Goal: Check status: Check status

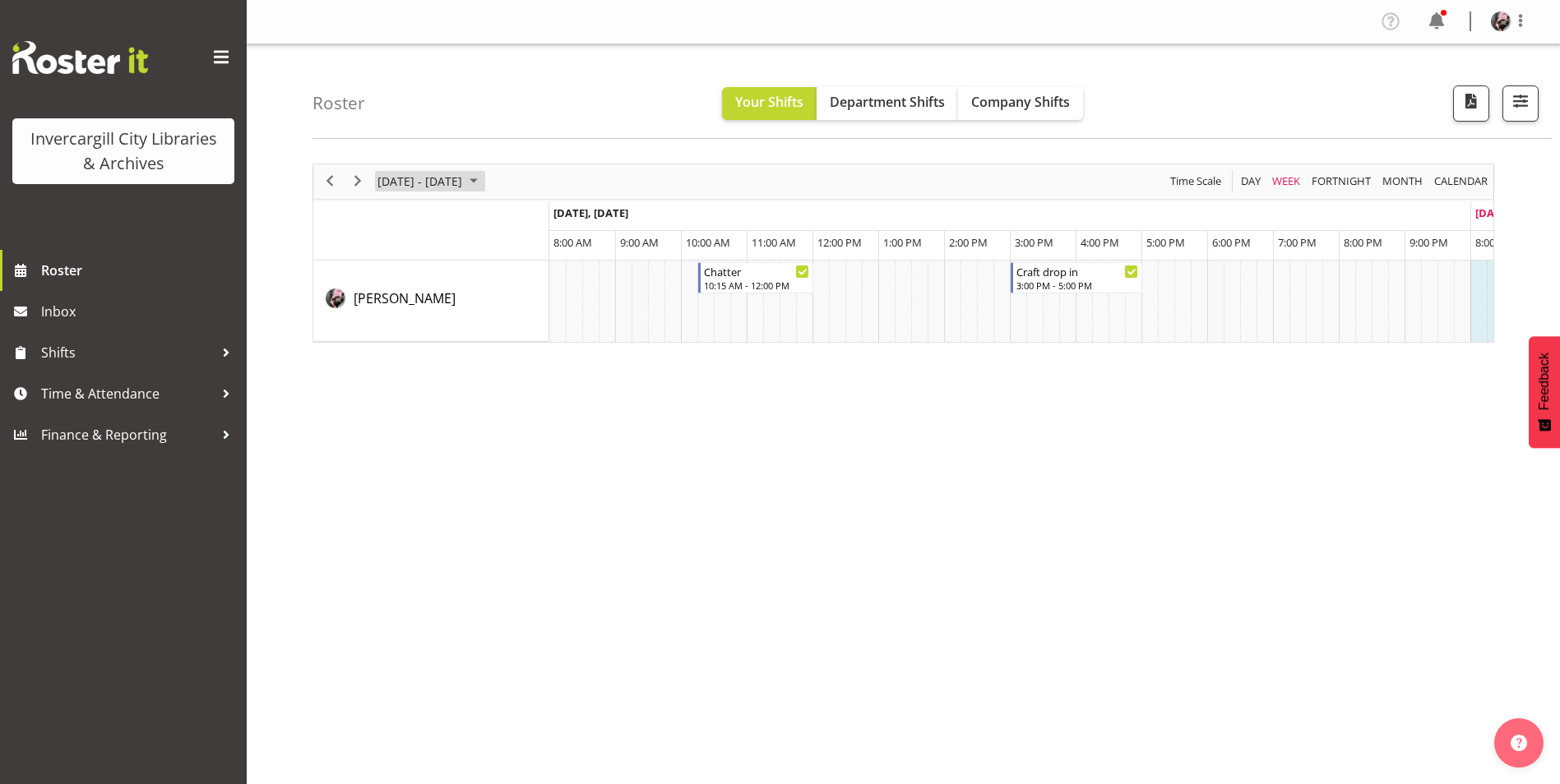
click at [484, 185] on span "October 2025" at bounding box center [474, 181] width 20 height 21
click at [760, 120] on div "Roster Your Shifts Department Shifts Company Shifts All Locations [GEOGRAPHIC_D…" at bounding box center [932, 92] width 1239 height 95
click at [1213, 176] on span "Time Scale" at bounding box center [1196, 181] width 55 height 21
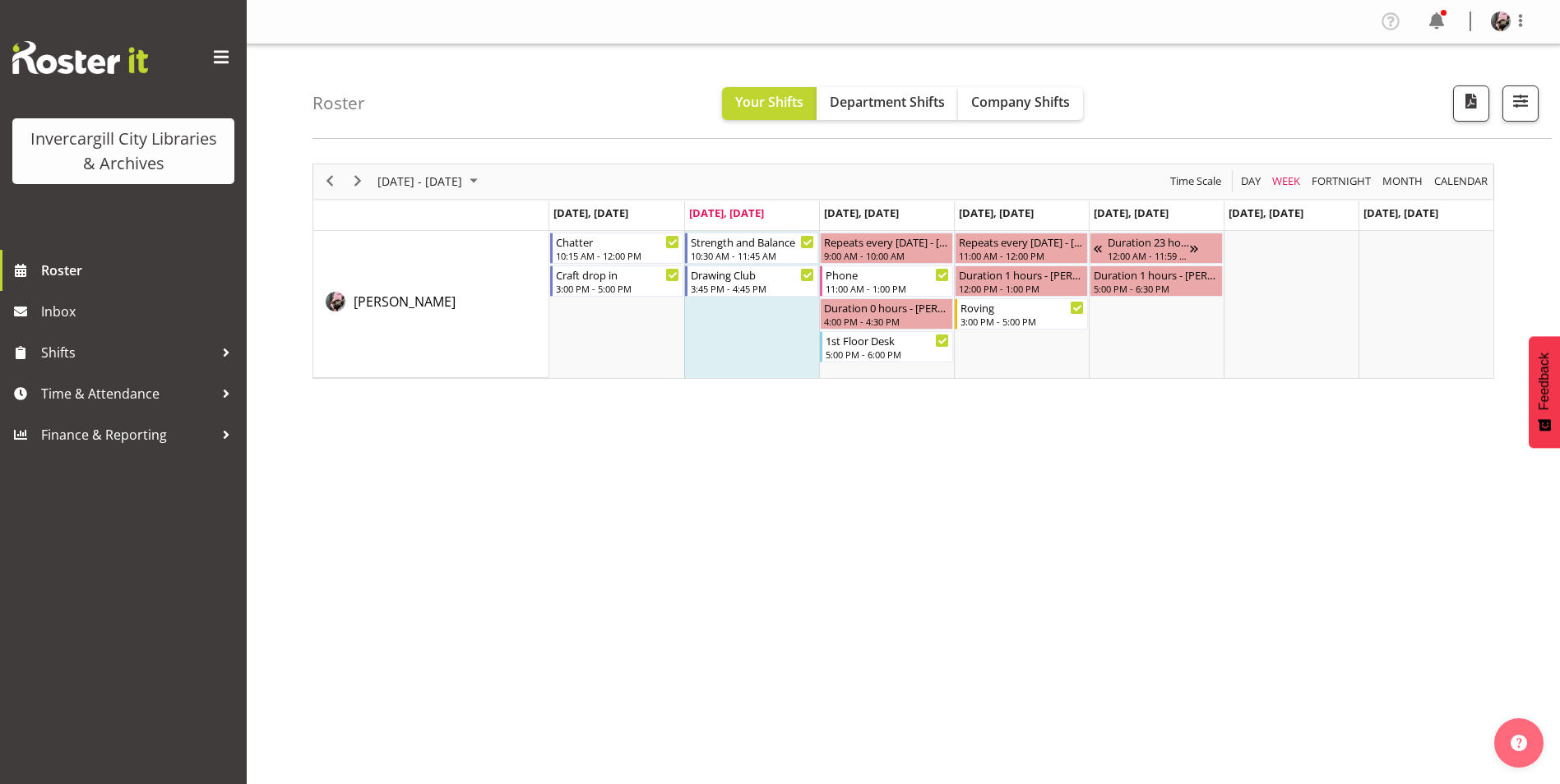
click at [731, 490] on div "[DATE] - [DATE] [DATE] Day Week Fortnight Month calendar Month Agenda Time Scal…" at bounding box center [936, 480] width 1247 height 658
click at [883, 439] on div "[DATE] - [DATE] [DATE] Day Week Fortnight Month calendar Month Agenda Time Scal…" at bounding box center [936, 480] width 1247 height 658
click at [1086, 153] on div "[DATE] - [DATE] [DATE] Day Week Fortnight Month calendar Month Agenda Time Scal…" at bounding box center [936, 480] width 1247 height 658
click at [631, 96] on div "Roster Your Shifts Department Shifts Company Shifts All Locations [GEOGRAPHIC_D…" at bounding box center [932, 92] width 1239 height 95
click at [1031, 277] on div "Duration 1 hours - [PERSON_NAME]" at bounding box center [1020, 274] width 126 height 17
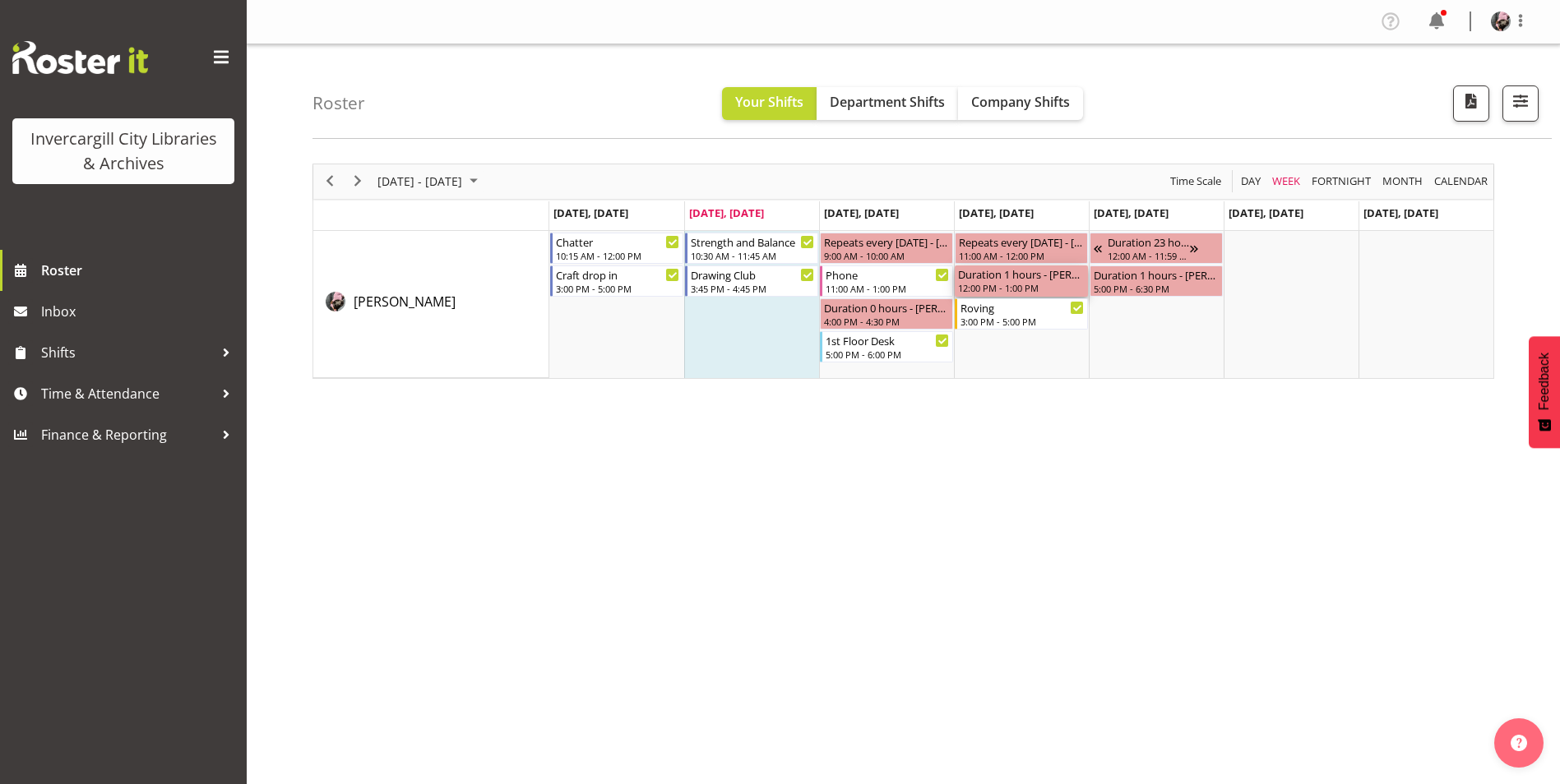
click at [1031, 277] on div "Duration 1 hours - [PERSON_NAME]" at bounding box center [1020, 274] width 126 height 17
click at [979, 466] on div "[DATE] - [DATE] [DATE] Day Week Fortnight Month calendar Month Agenda Time Scal…" at bounding box center [936, 480] width 1247 height 658
click at [139, 312] on span "Inbox" at bounding box center [139, 311] width 197 height 25
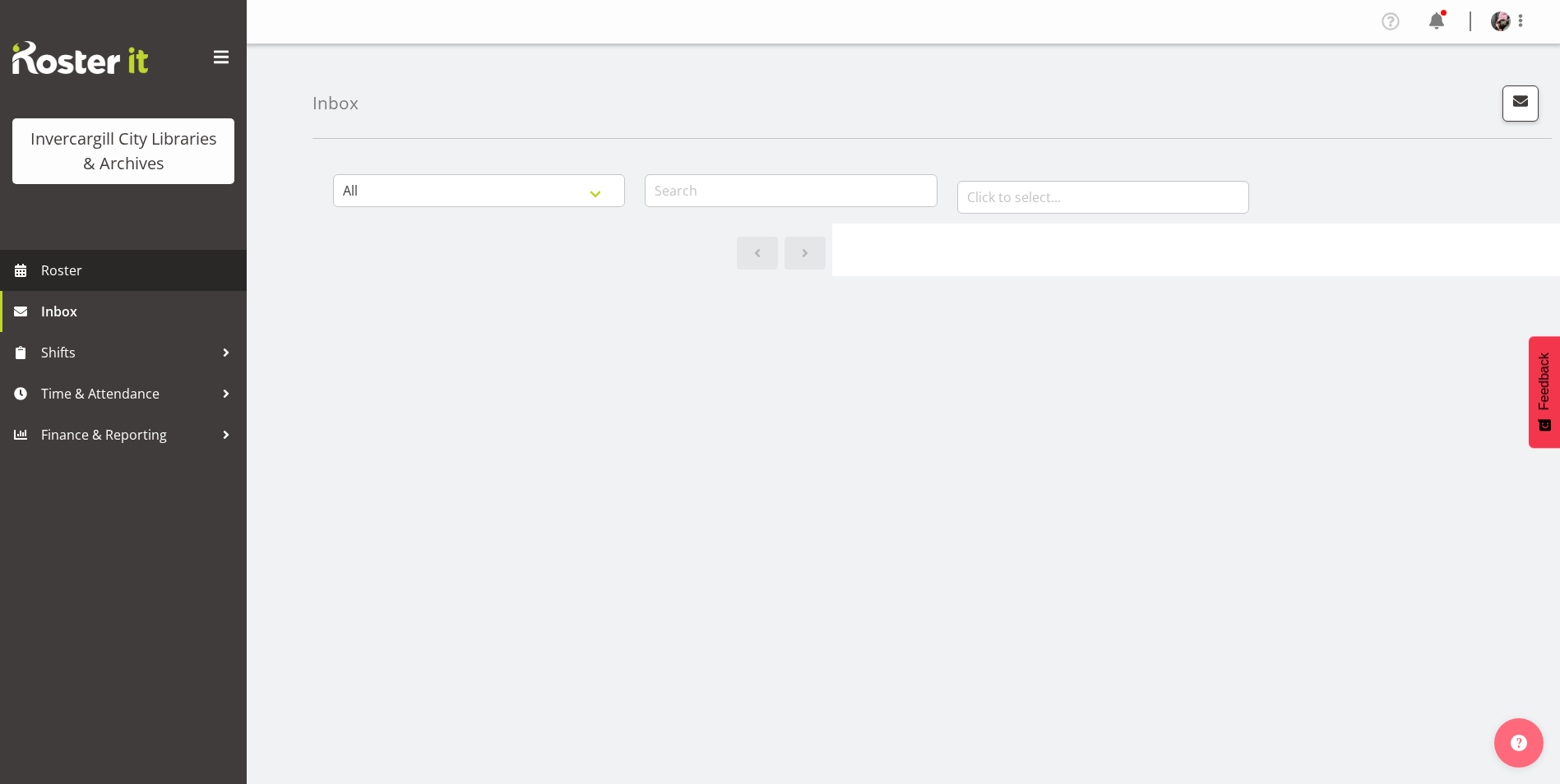
click at [159, 261] on span "Roster" at bounding box center [139, 270] width 197 height 25
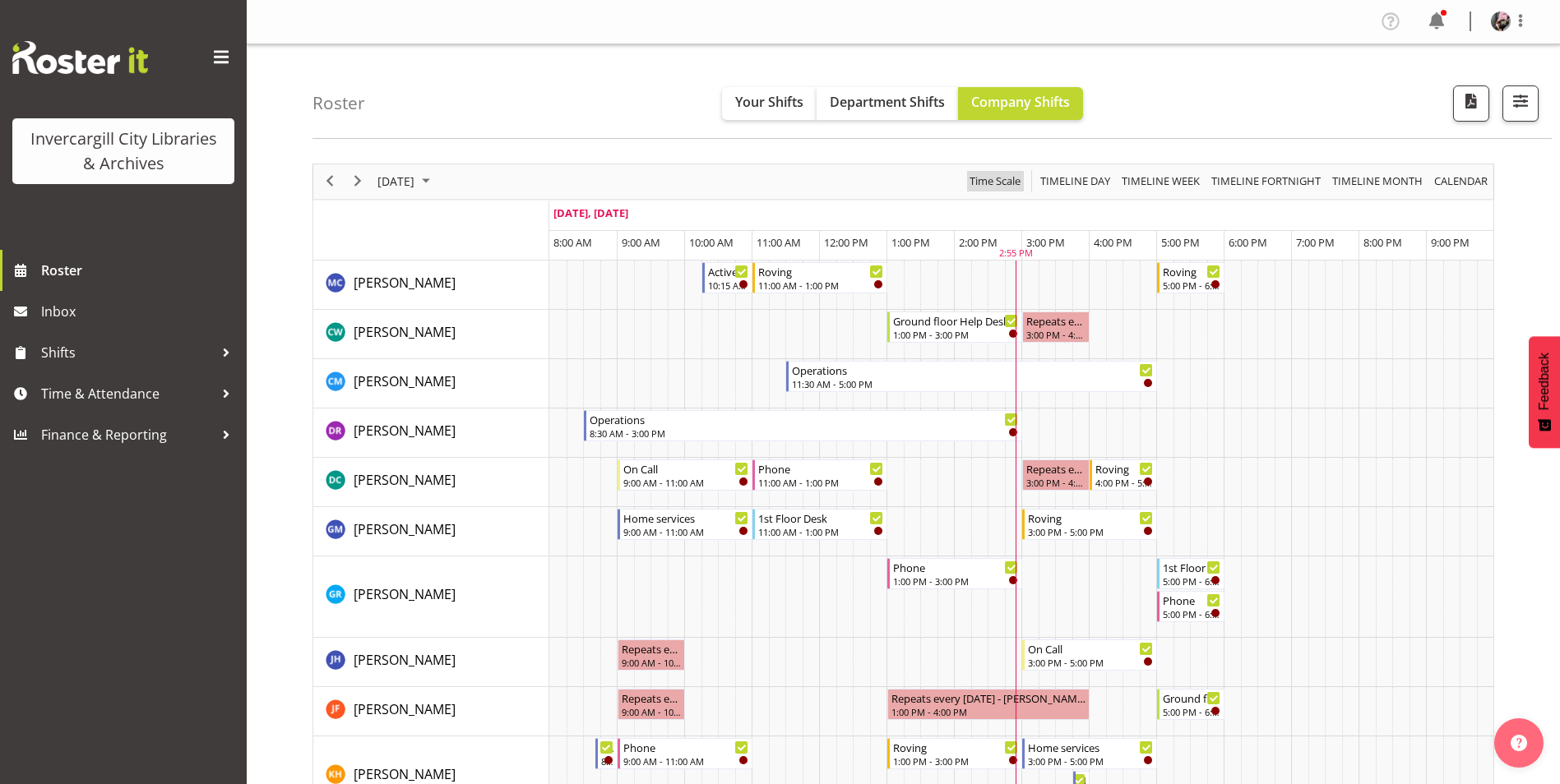
click at [1000, 179] on span "Time Scale" at bounding box center [995, 181] width 55 height 21
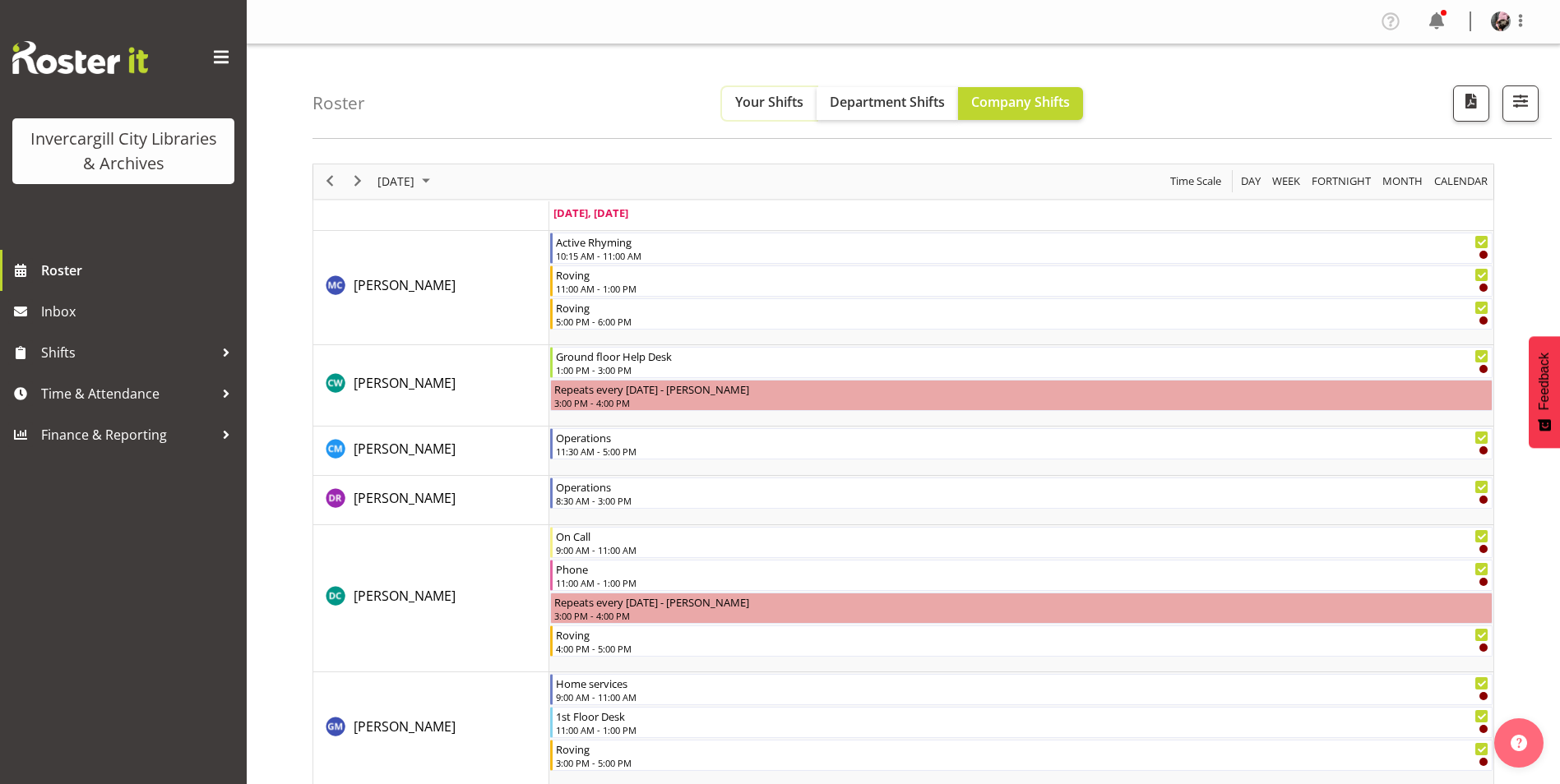
click at [747, 99] on span "Your Shifts" at bounding box center [769, 101] width 69 height 18
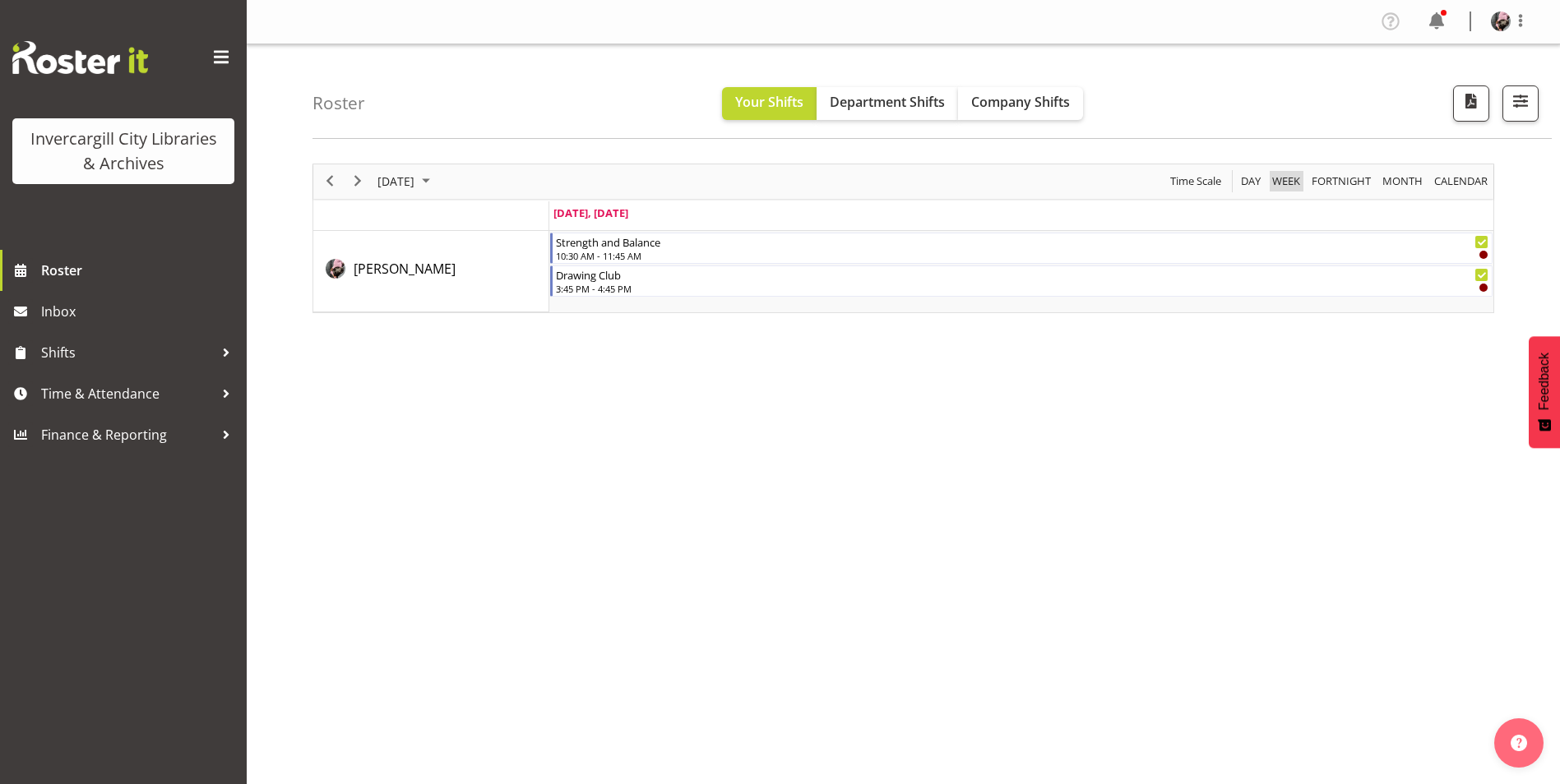
click at [1292, 186] on span "Week" at bounding box center [1285, 181] width 31 height 21
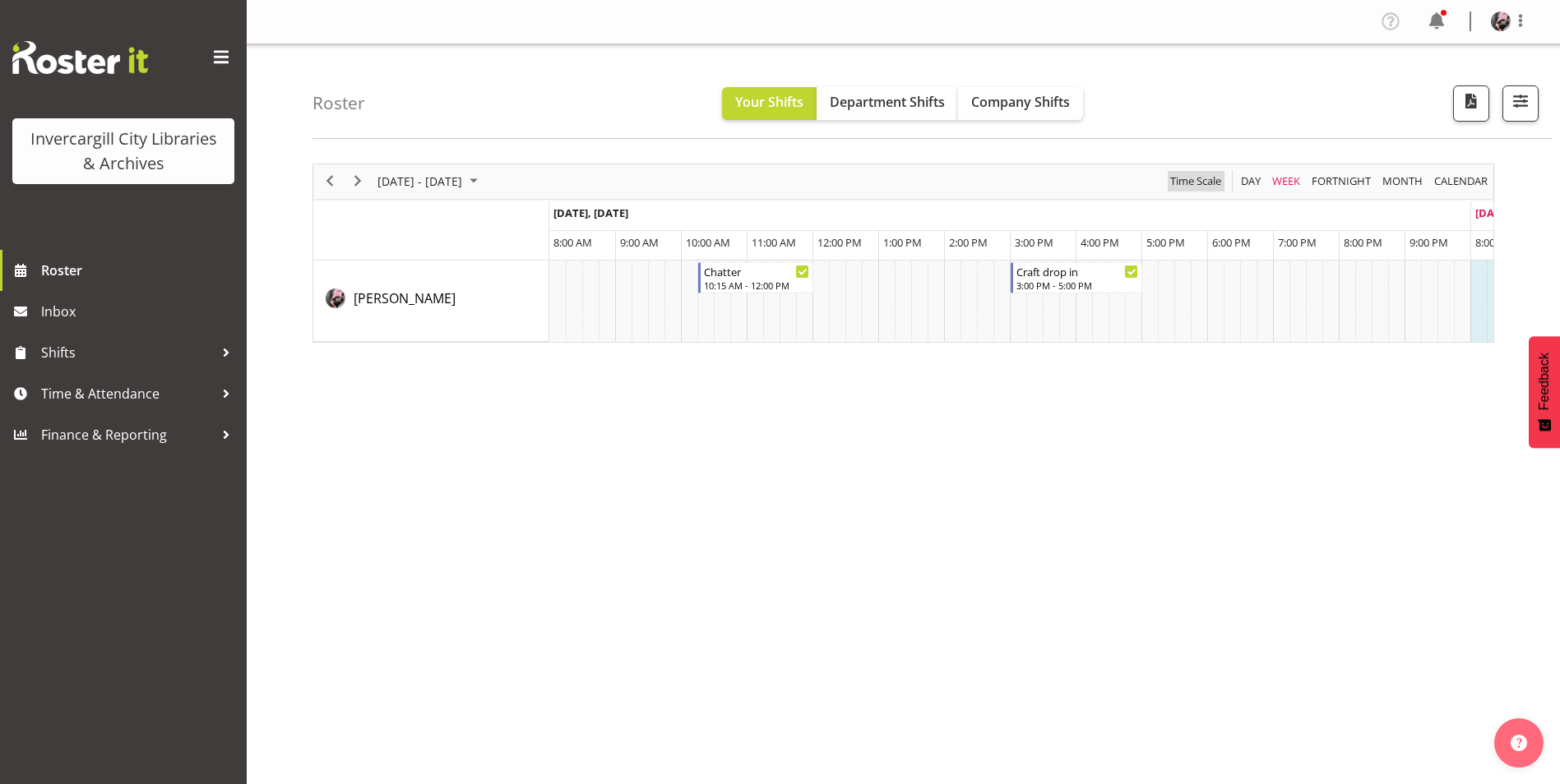
click at [1192, 178] on span "Time Scale" at bounding box center [1196, 181] width 55 height 21
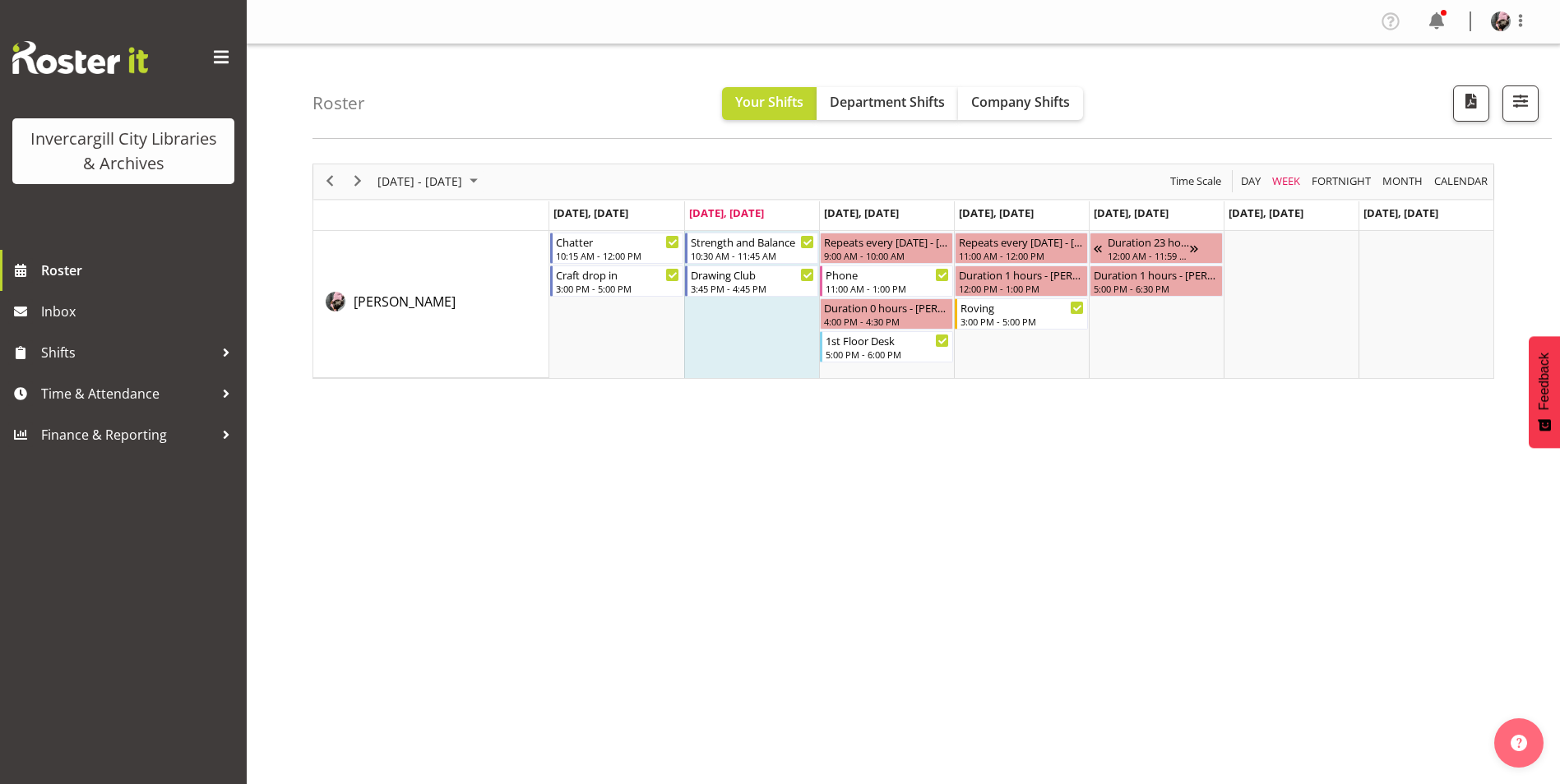
click at [839, 585] on div "October 06 - 12, 2025 Today Day Week Fortnight Month calendar Month Agenda Time…" at bounding box center [936, 480] width 1247 height 658
click at [347, 183] on span "Next" at bounding box center [357, 181] width 20 height 21
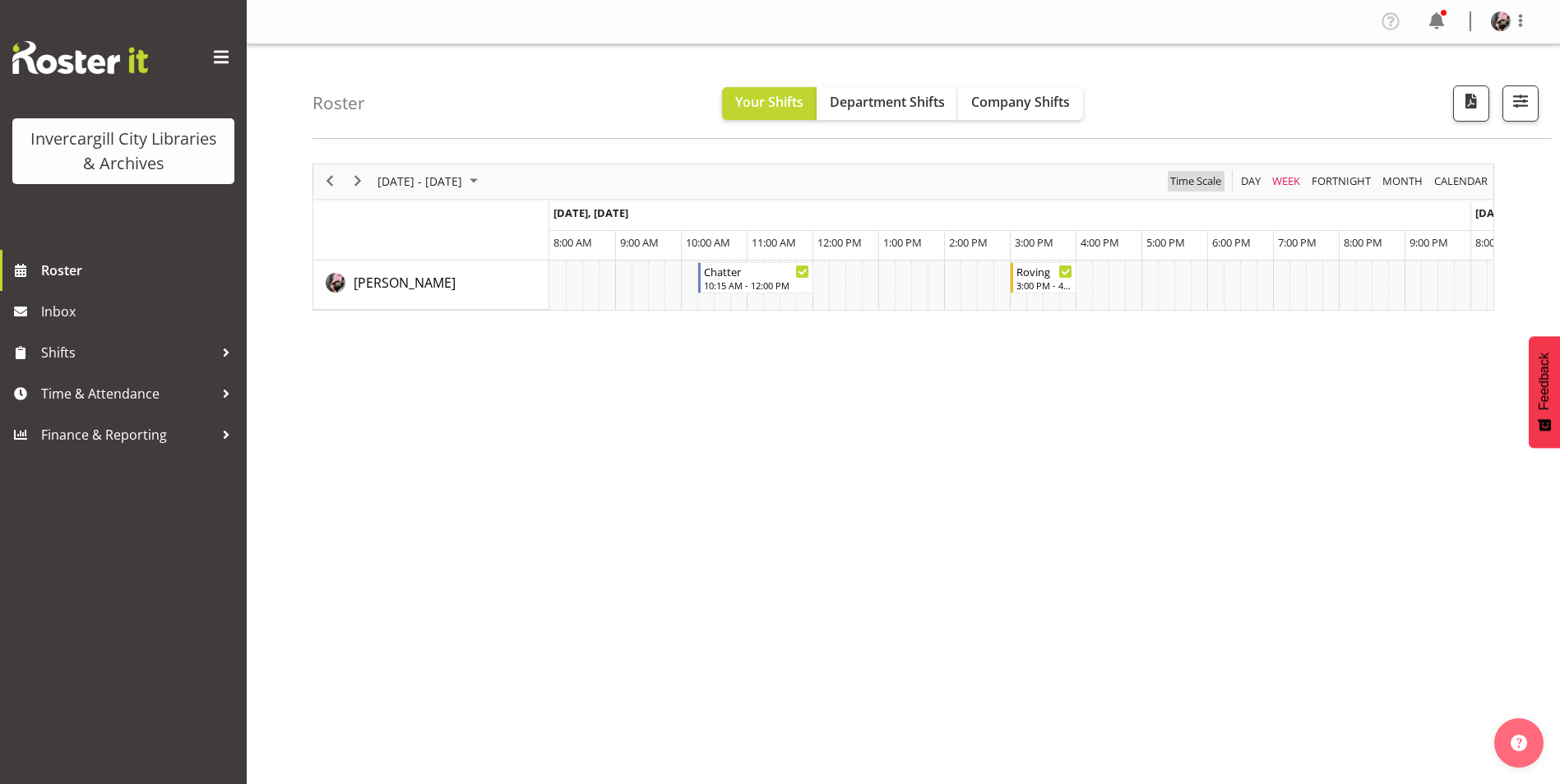
click at [1187, 183] on span "Time Scale" at bounding box center [1196, 181] width 55 height 21
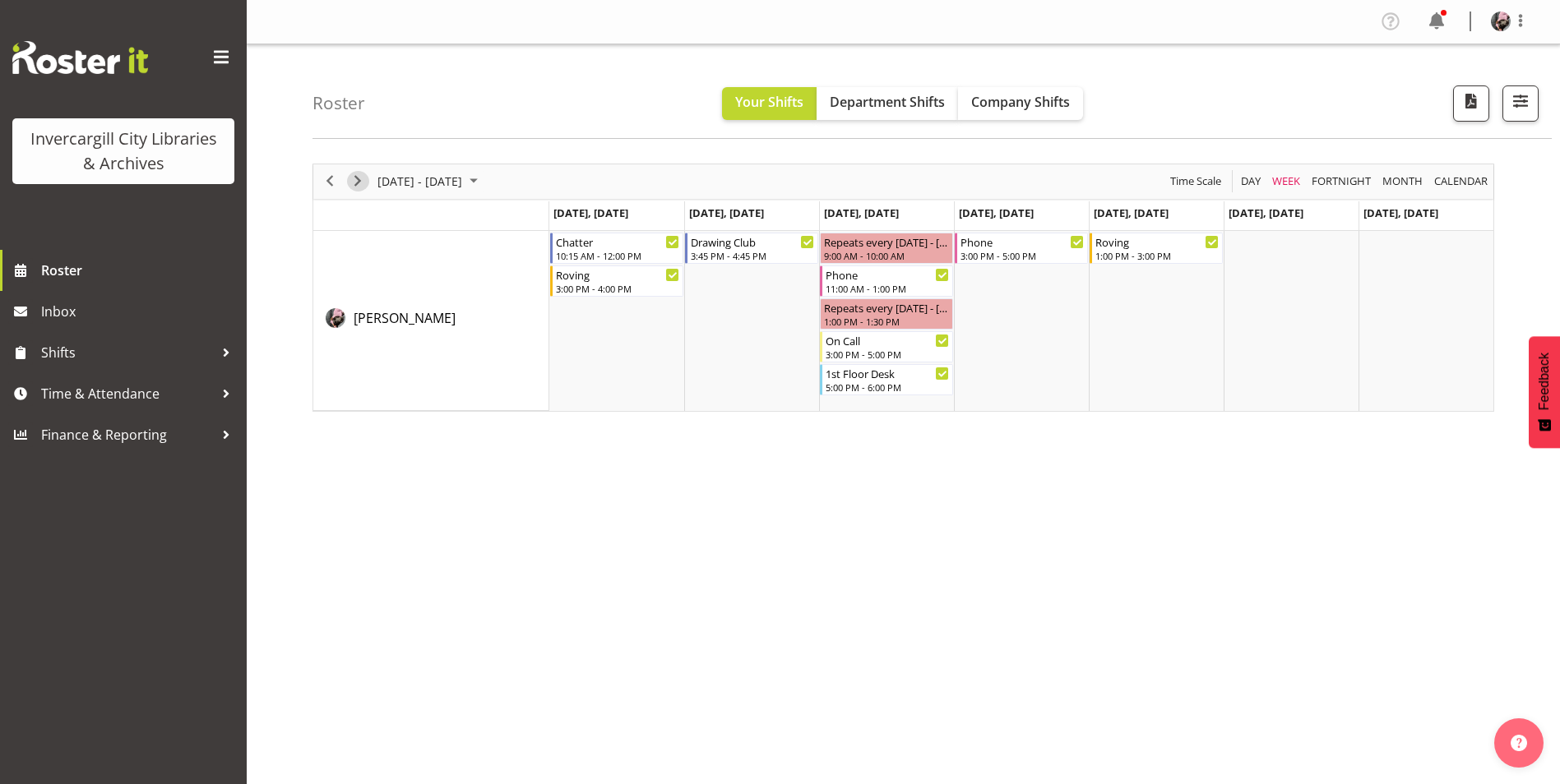
click at [353, 181] on span "Next" at bounding box center [357, 181] width 20 height 21
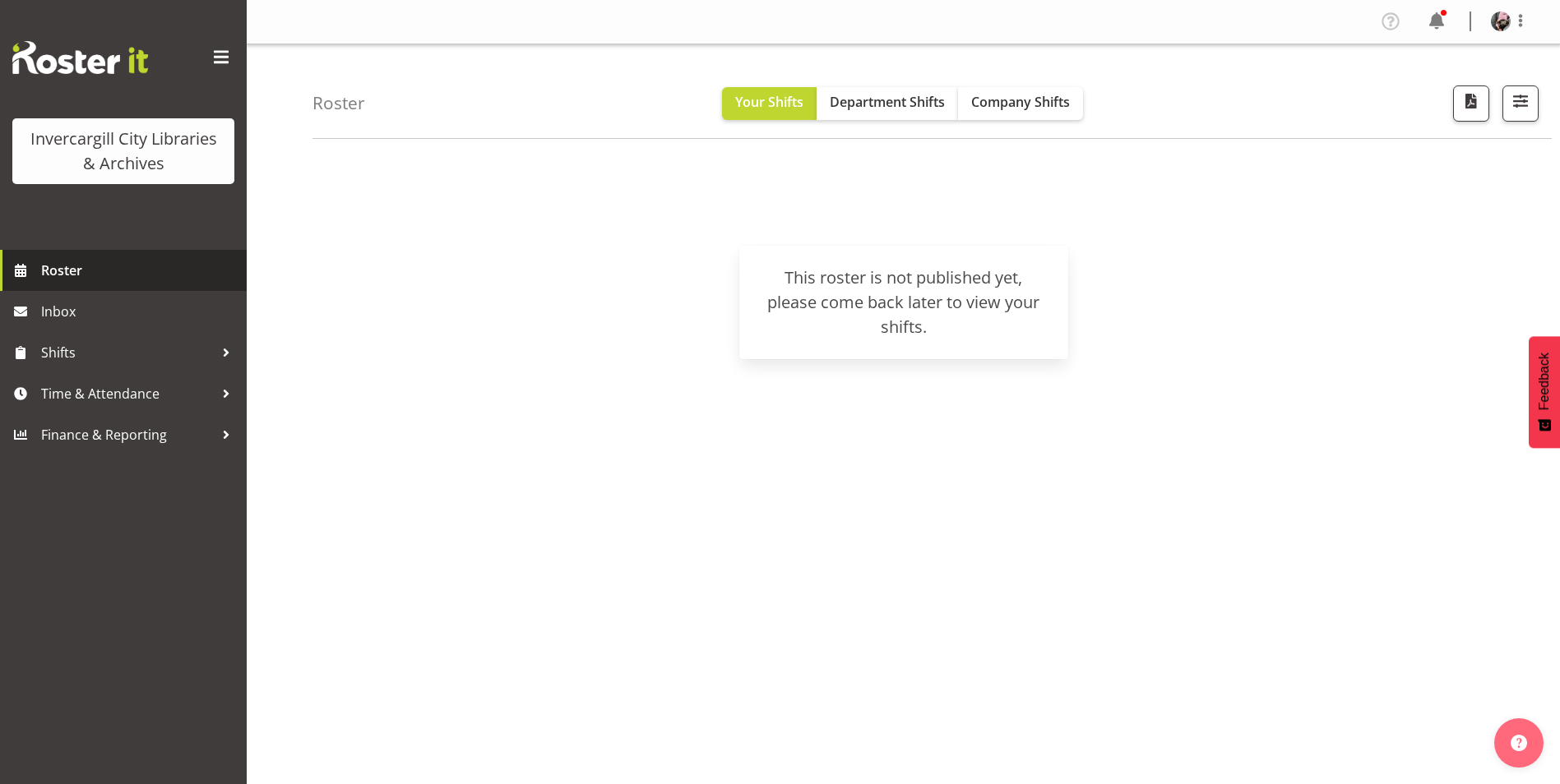
click at [90, 273] on span "Roster" at bounding box center [139, 270] width 197 height 25
